Goal: Task Accomplishment & Management: Manage account settings

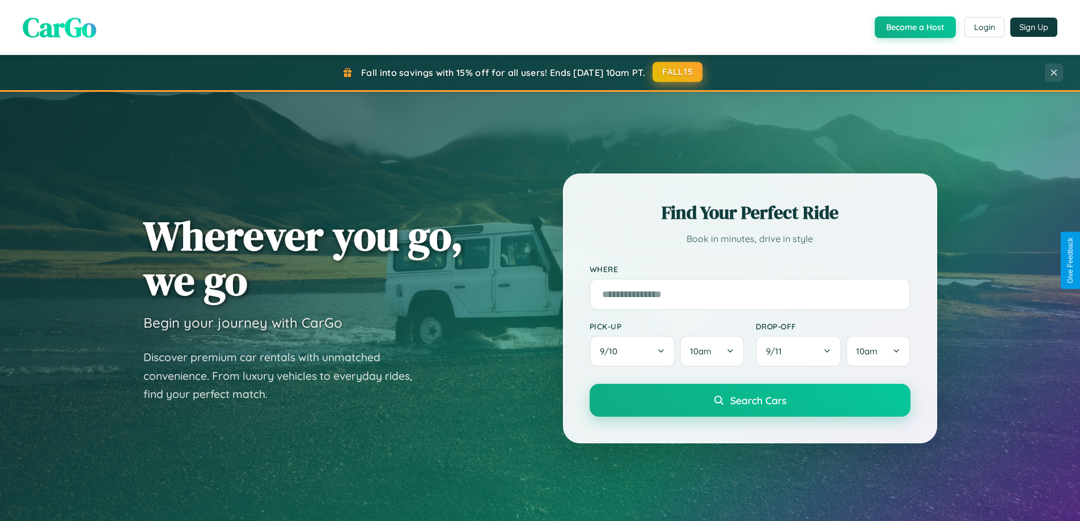
click at [678, 72] on button "FALL15" at bounding box center [678, 72] width 50 height 20
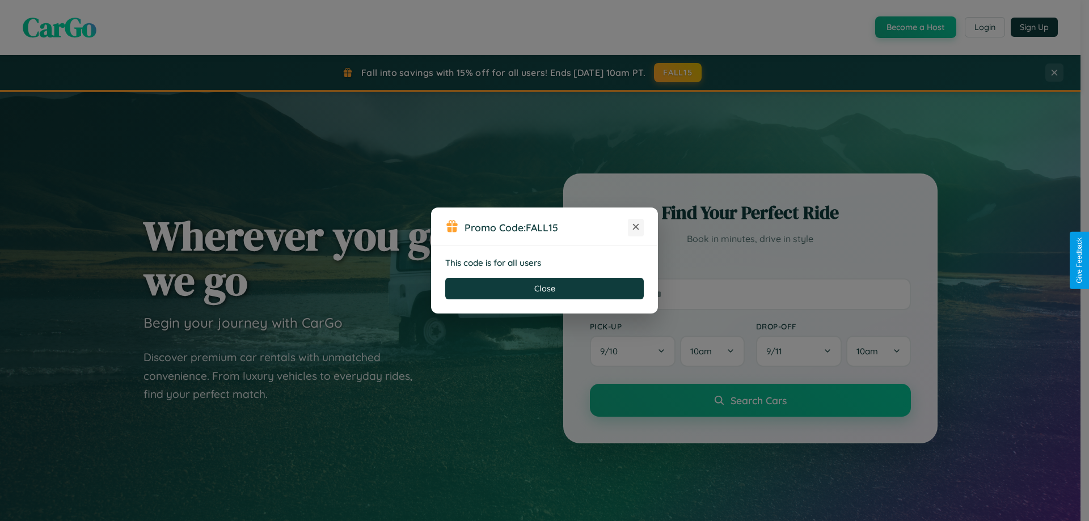
click at [636, 227] on icon at bounding box center [635, 226] width 11 height 11
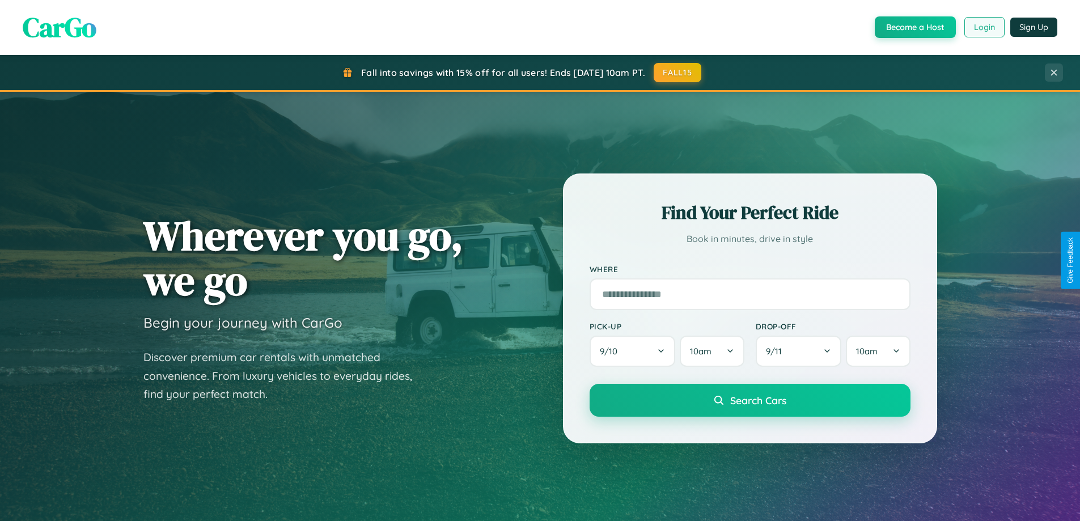
click at [984, 27] on button "Login" at bounding box center [985, 27] width 40 height 20
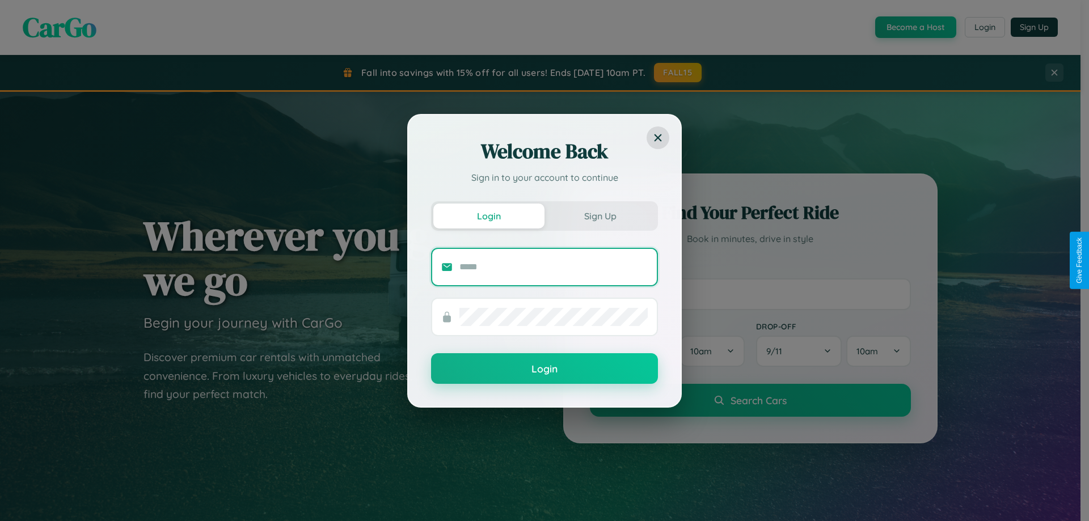
click at [554, 267] on input "text" at bounding box center [553, 267] width 188 height 18
type input "**********"
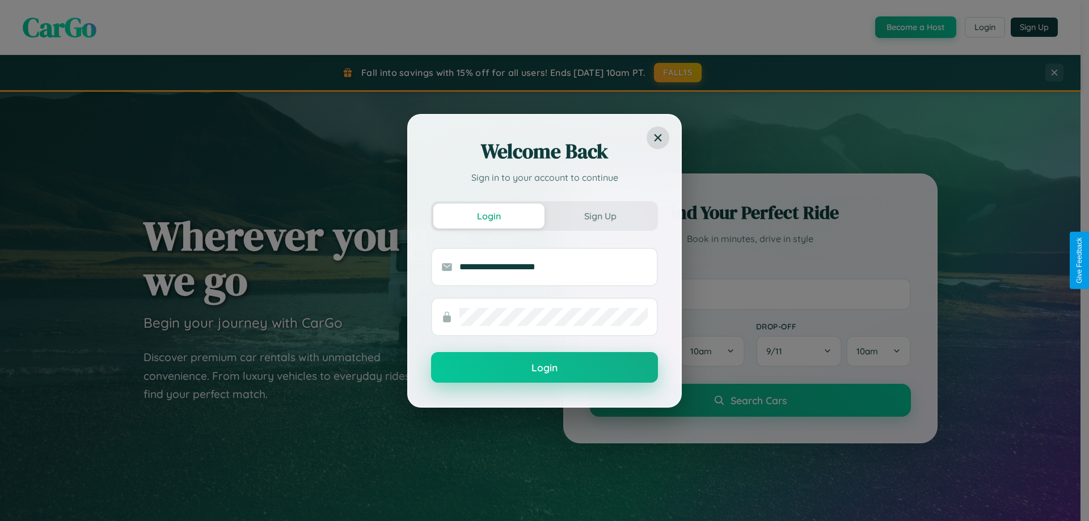
click at [544, 368] on button "Login" at bounding box center [544, 367] width 227 height 31
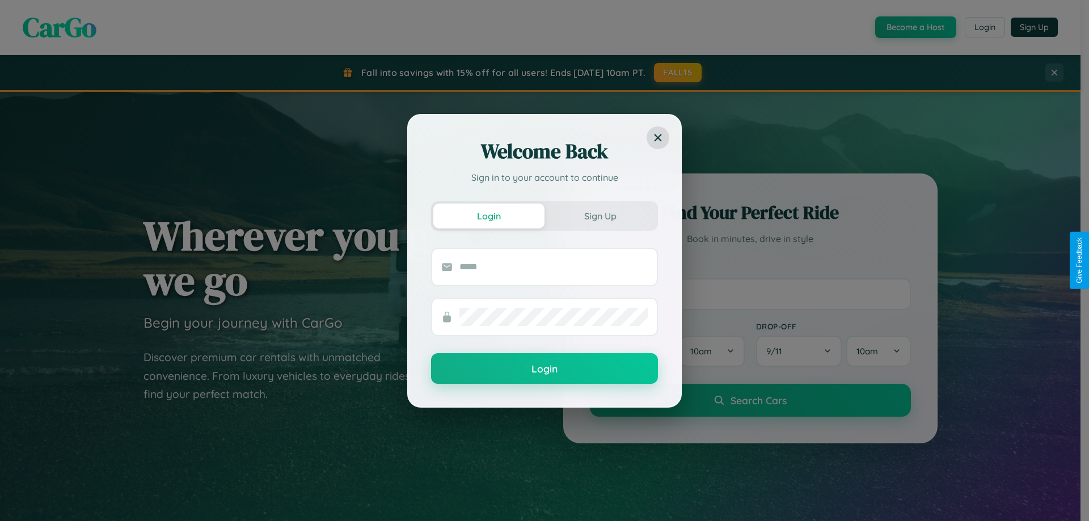
click at [984, 27] on div "Welcome Back Sign in to your account to continue Login Sign Up Login" at bounding box center [544, 260] width 1089 height 521
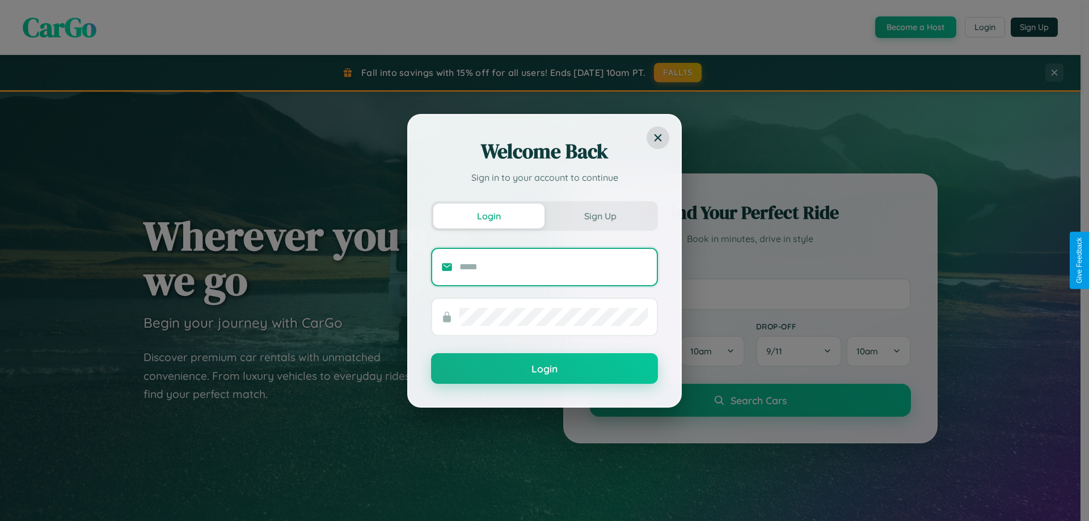
click at [554, 267] on input "text" at bounding box center [553, 267] width 188 height 18
type input "**********"
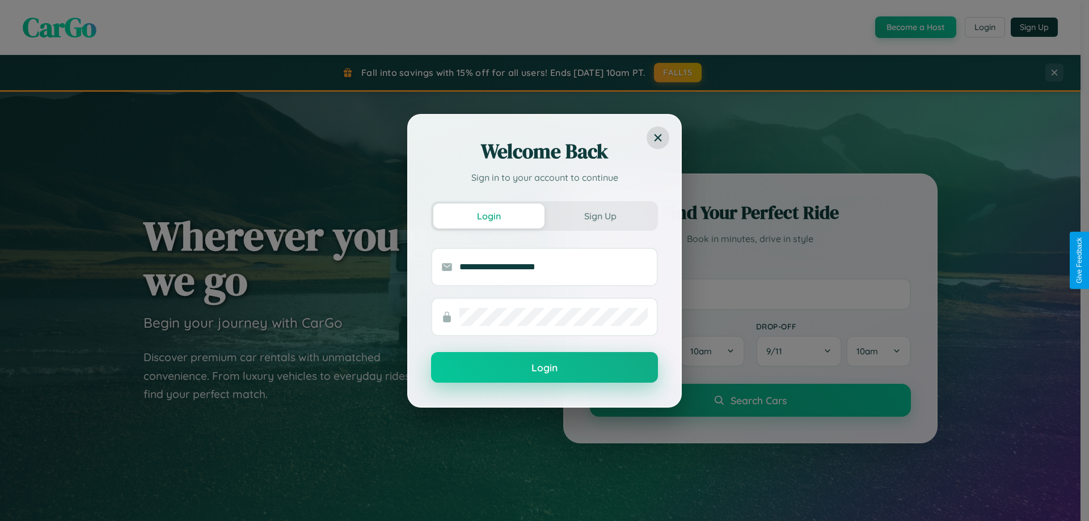
click at [544, 368] on button "Login" at bounding box center [544, 367] width 227 height 31
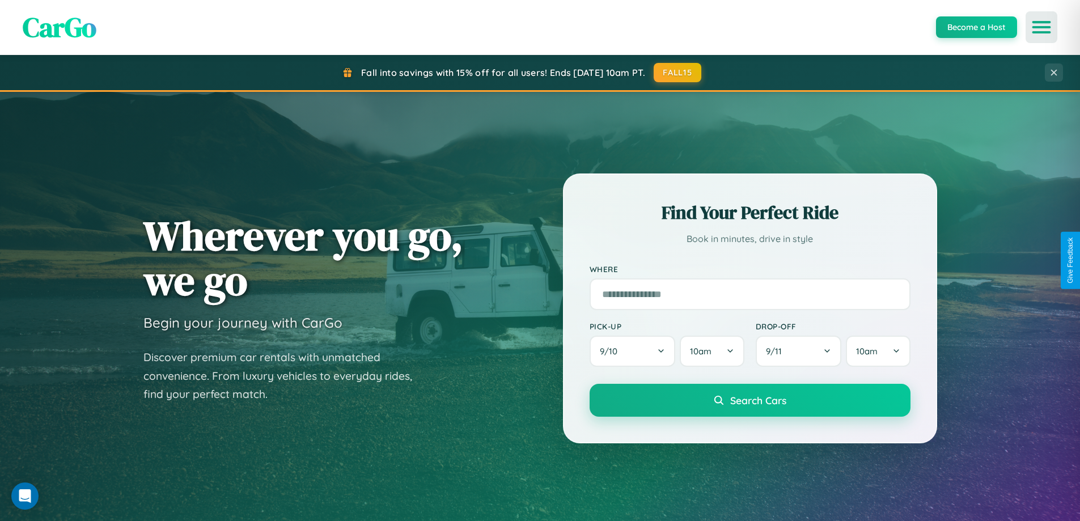
click at [1042, 27] on icon "Open menu" at bounding box center [1042, 27] width 16 height 10
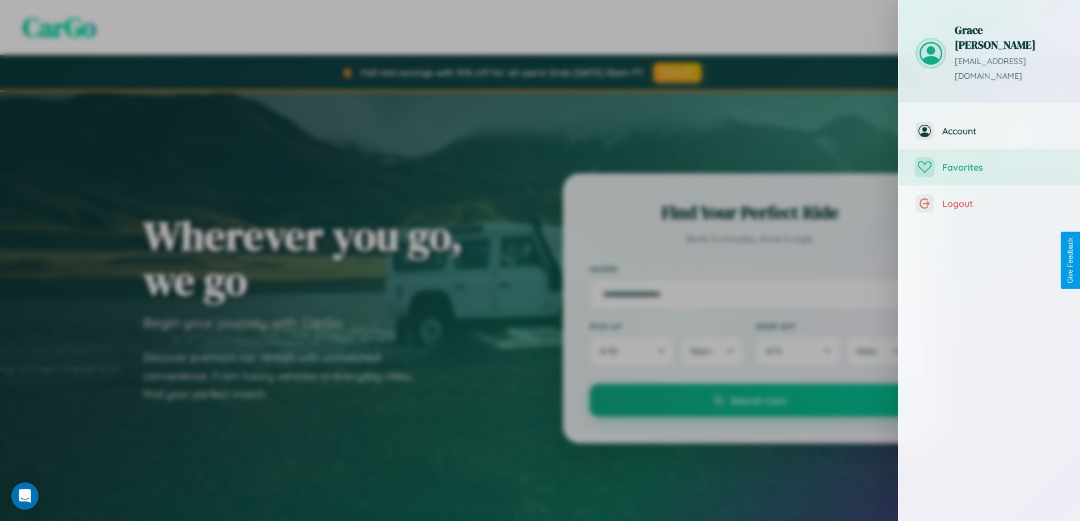
click at [990, 162] on span "Favorites" at bounding box center [1003, 167] width 121 height 11
